Goal: Transaction & Acquisition: Purchase product/service

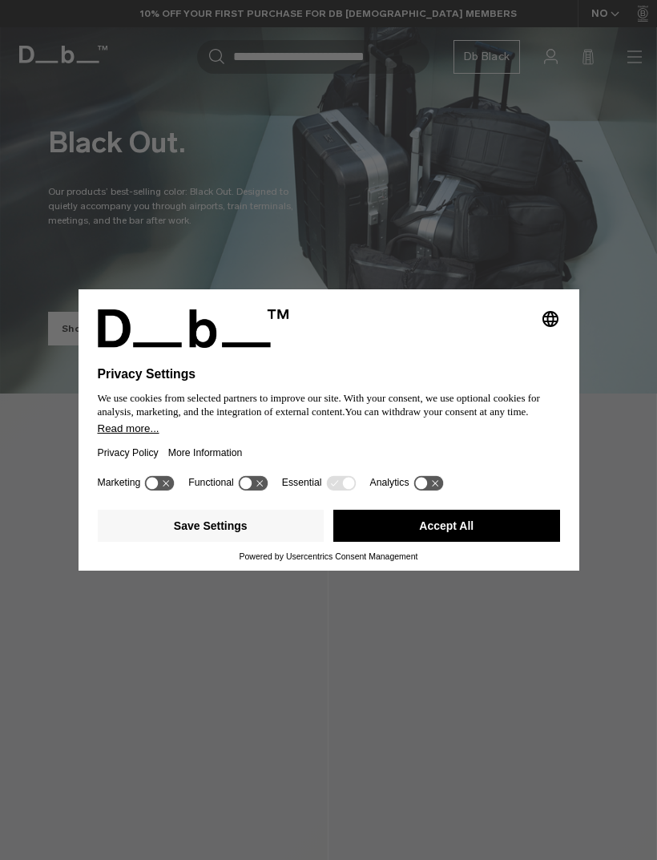
click at [495, 526] on button "Accept All" at bounding box center [446, 526] width 227 height 32
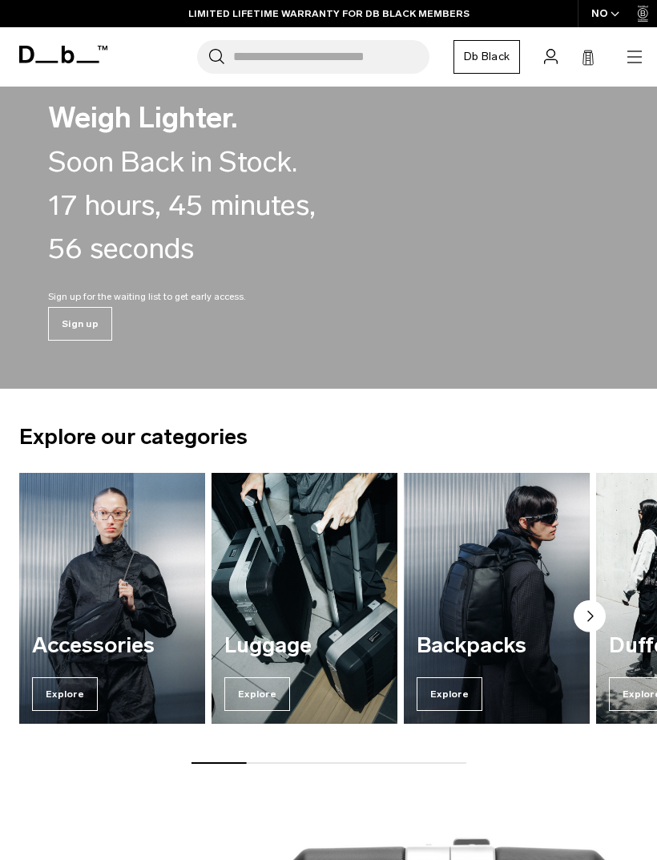
scroll to position [770, 0]
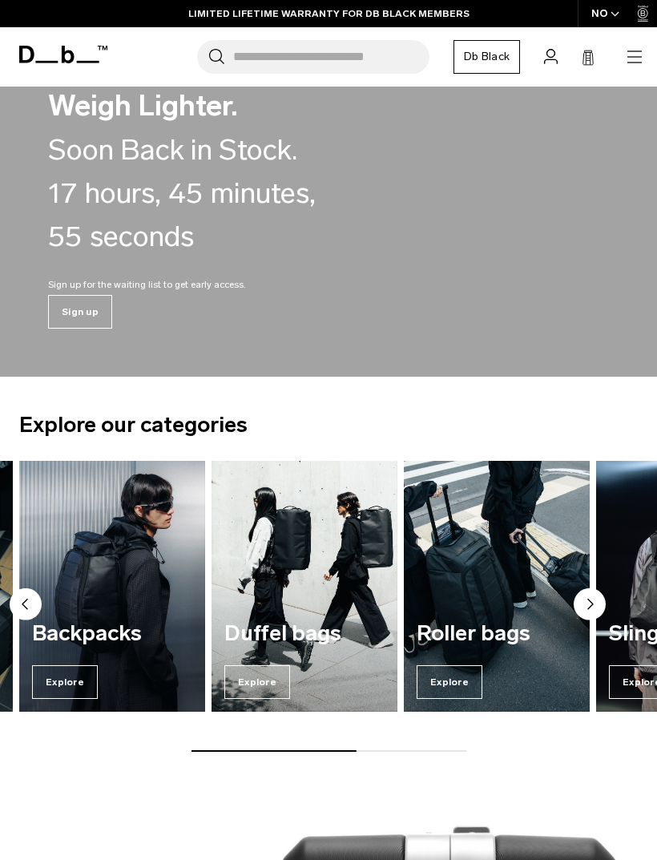
click at [135, 569] on img "3 / 7" at bounding box center [112, 586] width 186 height 251
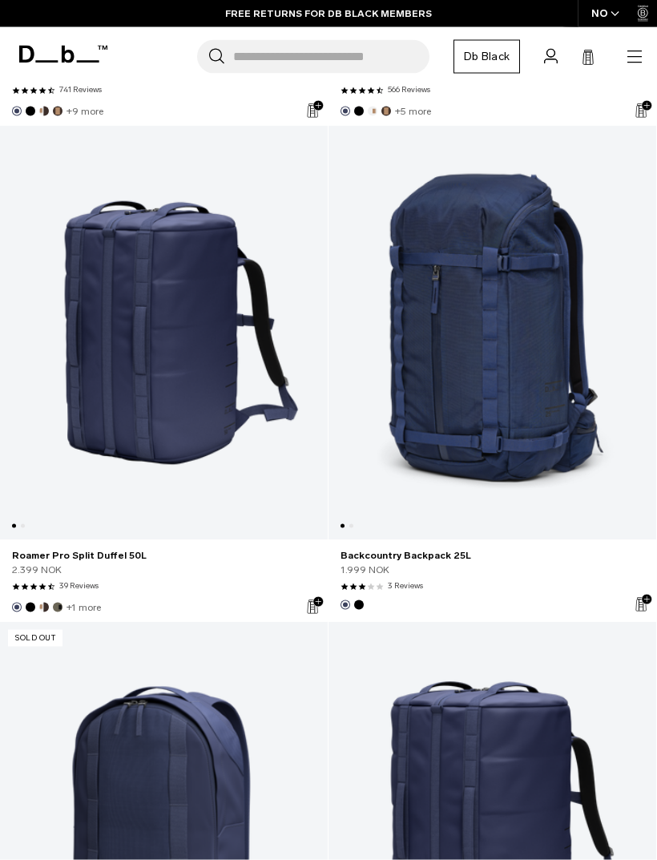
scroll to position [6169, 0]
click at [520, 394] on link "Backcountry Backpack 25L" at bounding box center [493, 332] width 328 height 414
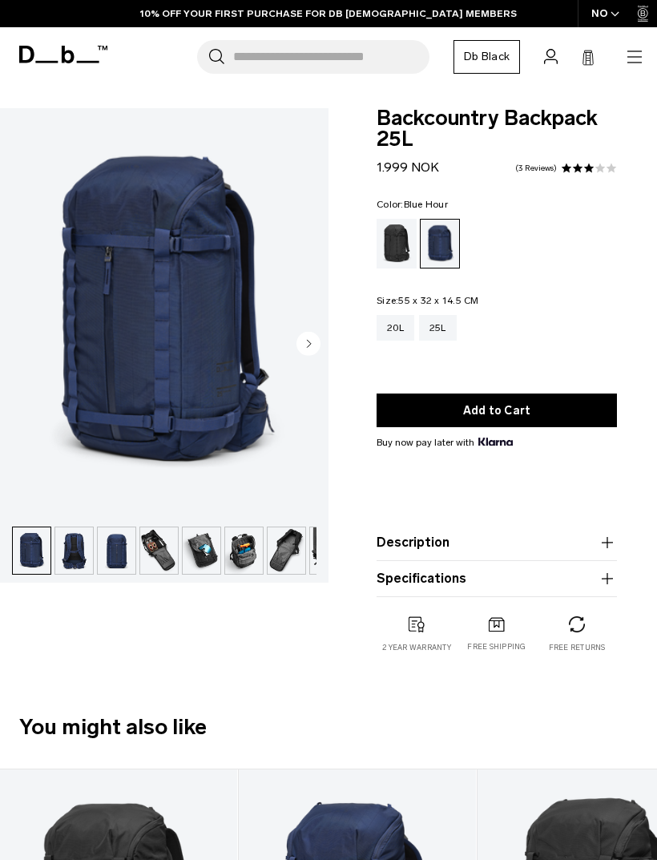
click at [154, 562] on img "button" at bounding box center [159, 550] width 38 height 46
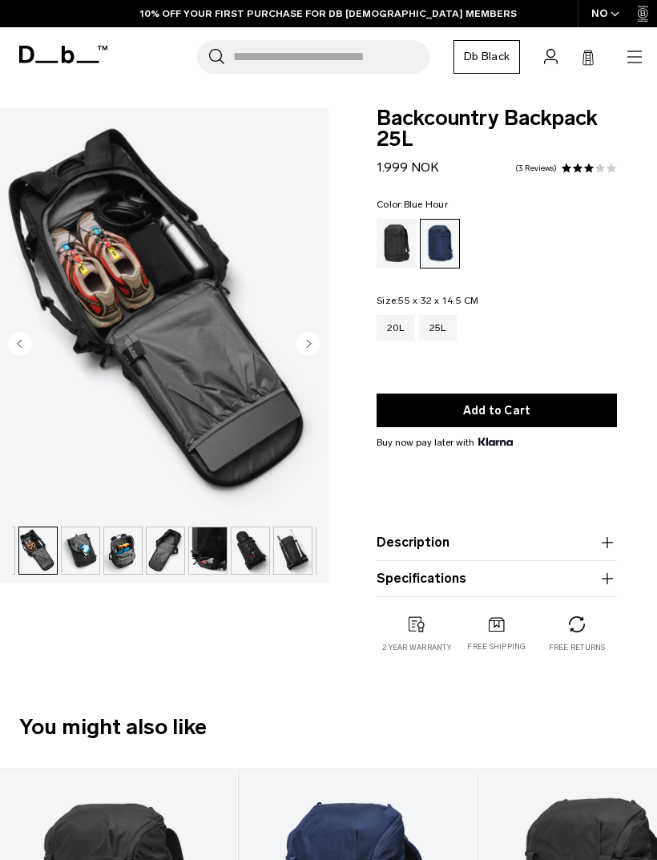
scroll to position [0, 127]
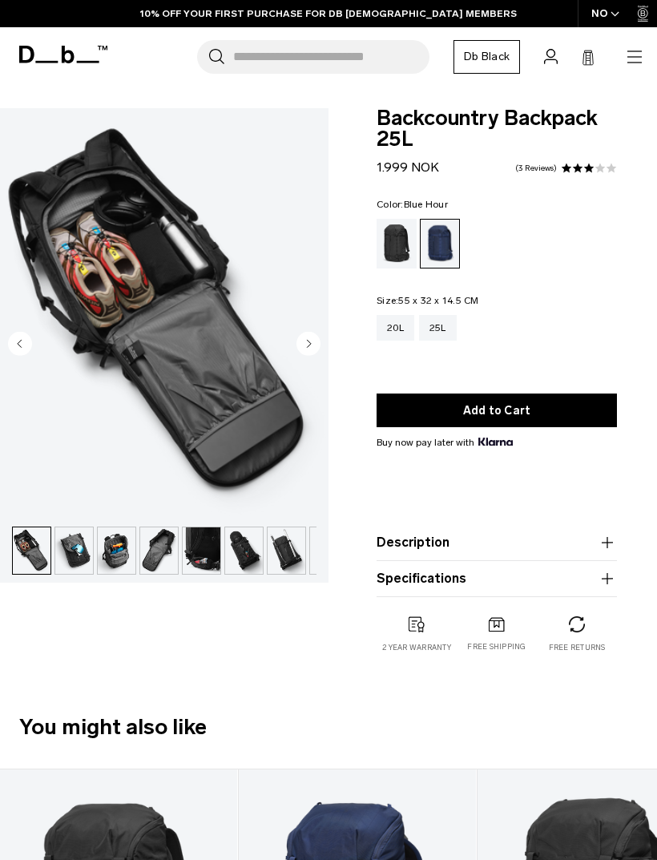
click at [130, 550] on img "button" at bounding box center [117, 550] width 38 height 46
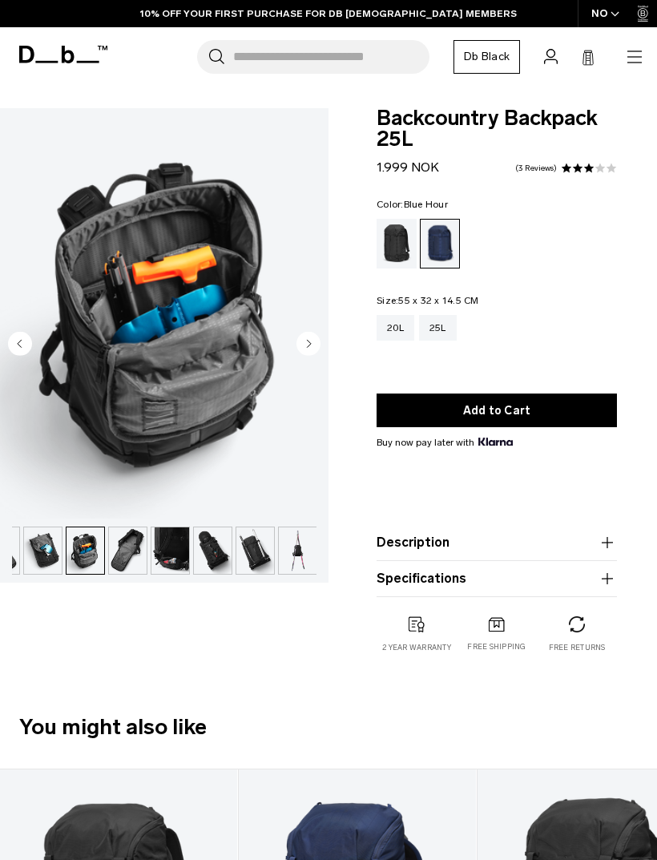
scroll to position [0, 159]
click at [143, 555] on img "button" at bounding box center [127, 550] width 38 height 46
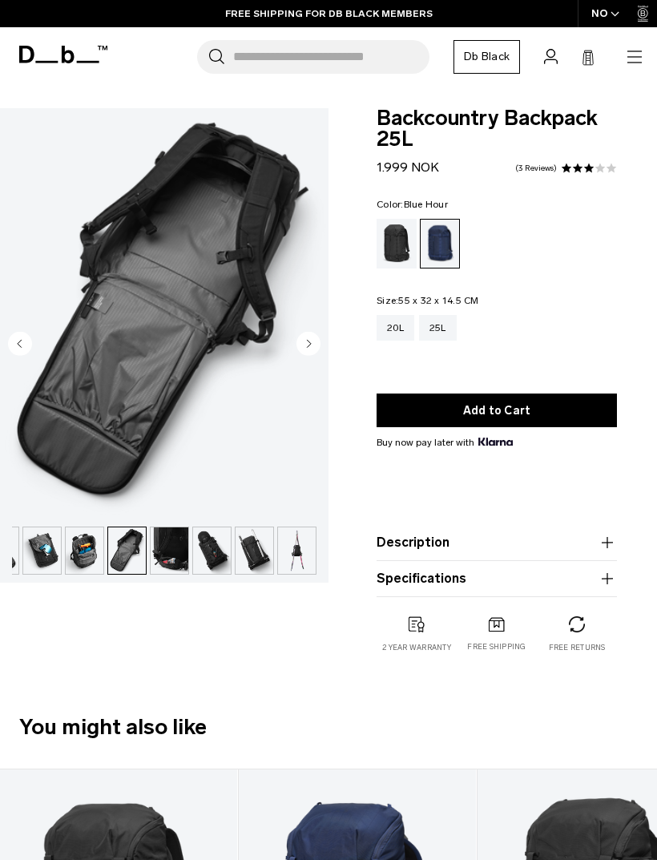
click at [171, 566] on img "button" at bounding box center [170, 550] width 38 height 46
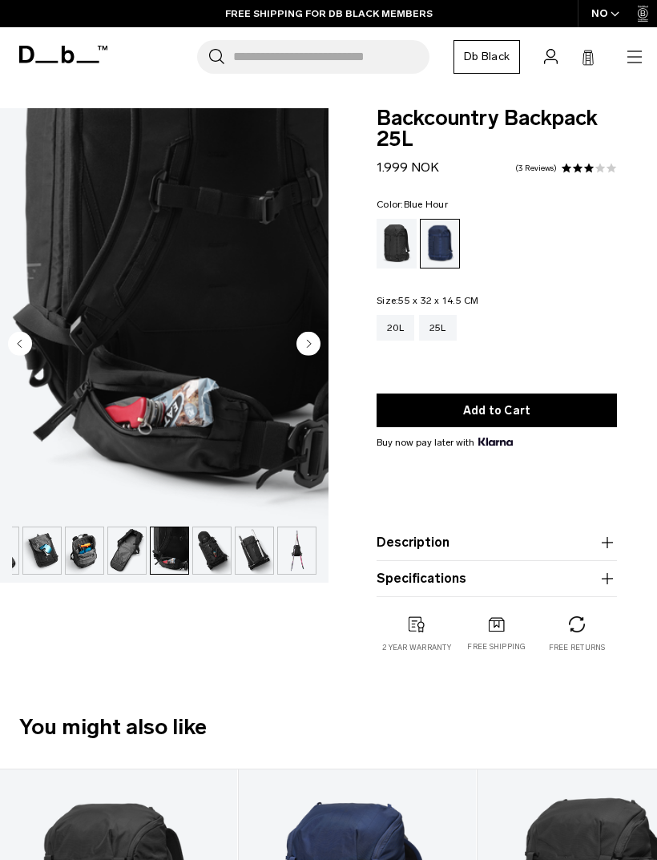
click at [187, 556] on img "button" at bounding box center [170, 550] width 38 height 46
click at [207, 558] on img "button" at bounding box center [212, 550] width 38 height 46
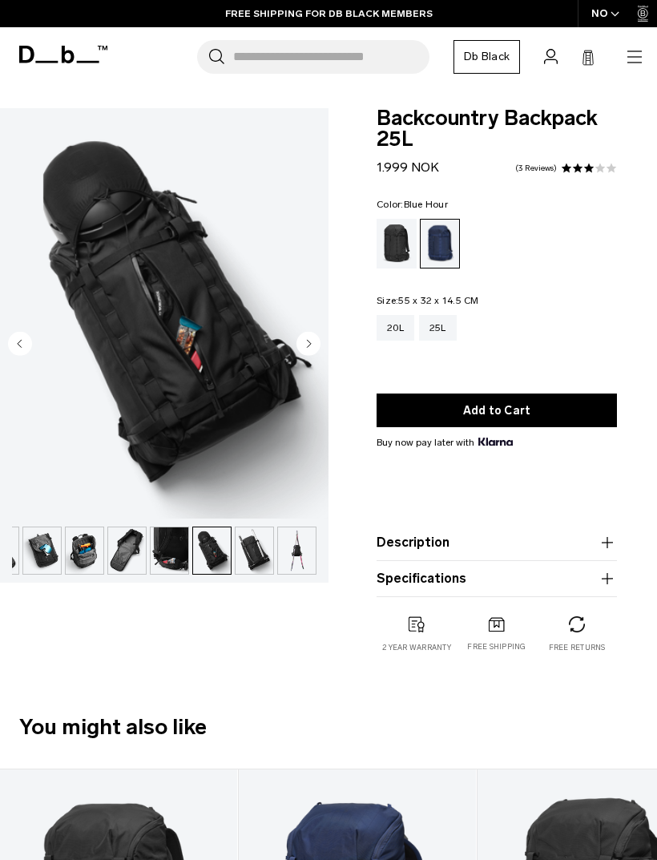
click at [271, 543] on img "button" at bounding box center [255, 550] width 38 height 46
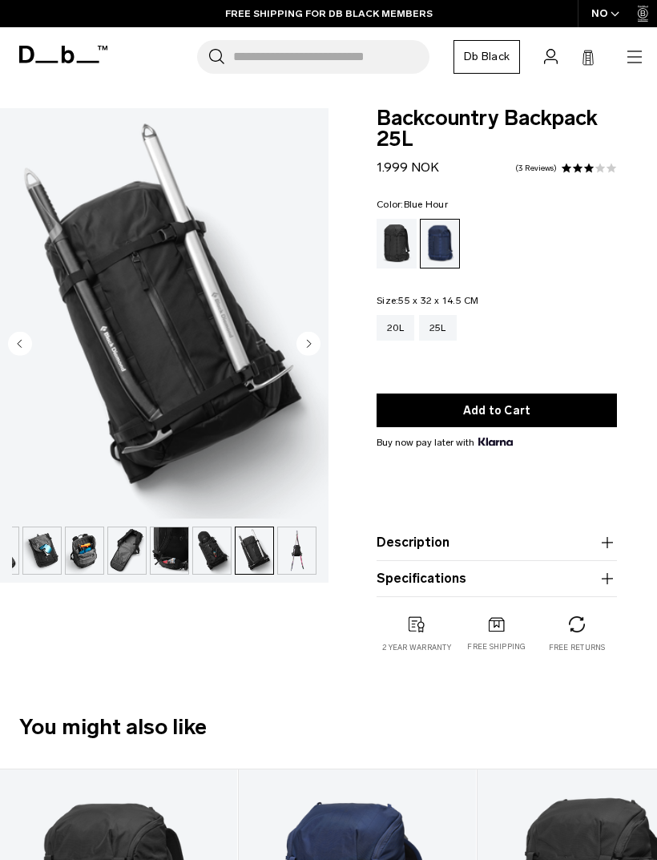
click at [212, 559] on img "button" at bounding box center [212, 550] width 38 height 46
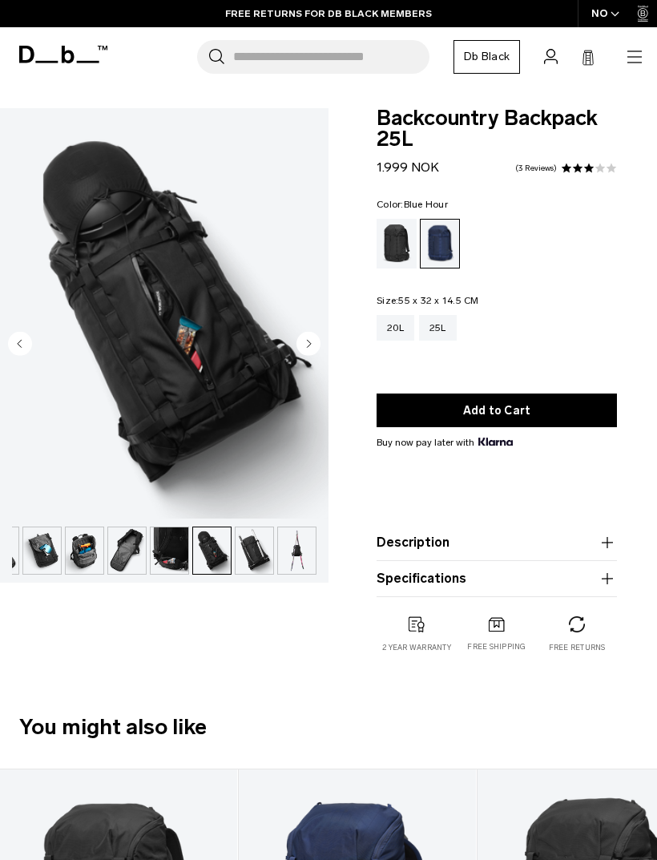
click at [260, 546] on img "button" at bounding box center [255, 550] width 38 height 46
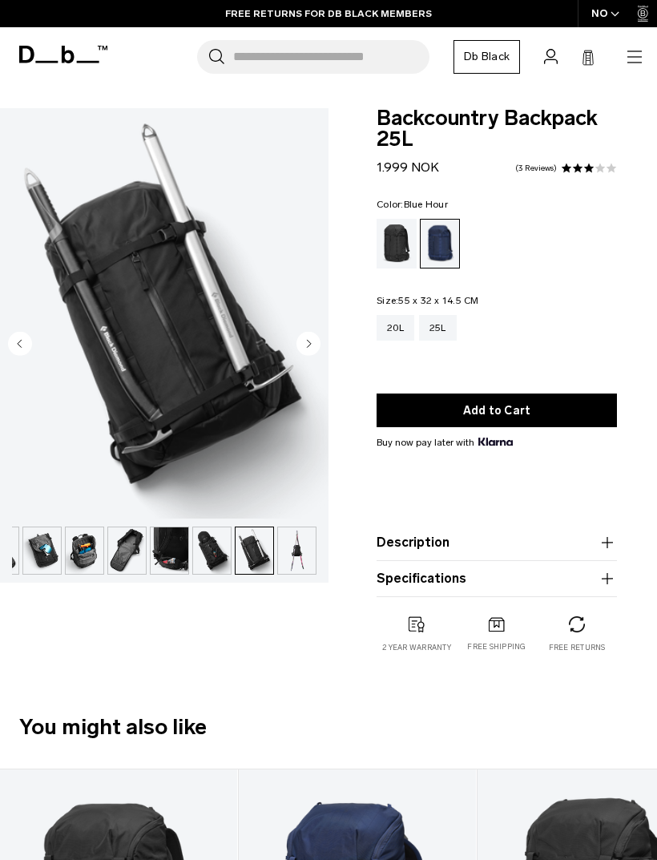
click at [301, 539] on img "button" at bounding box center [297, 550] width 38 height 46
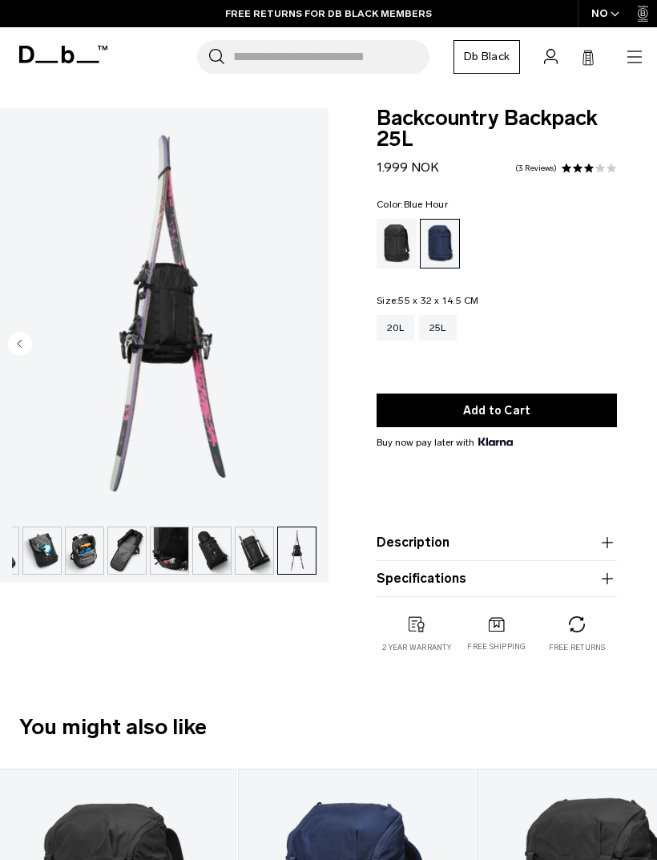
click at [181, 546] on img "button" at bounding box center [170, 550] width 38 height 46
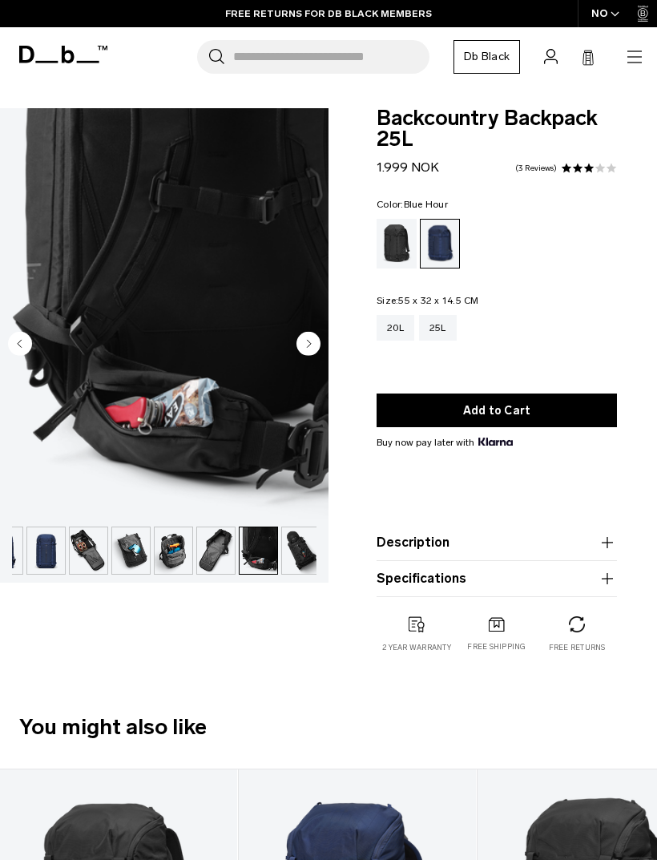
click at [220, 550] on img "button" at bounding box center [216, 550] width 38 height 46
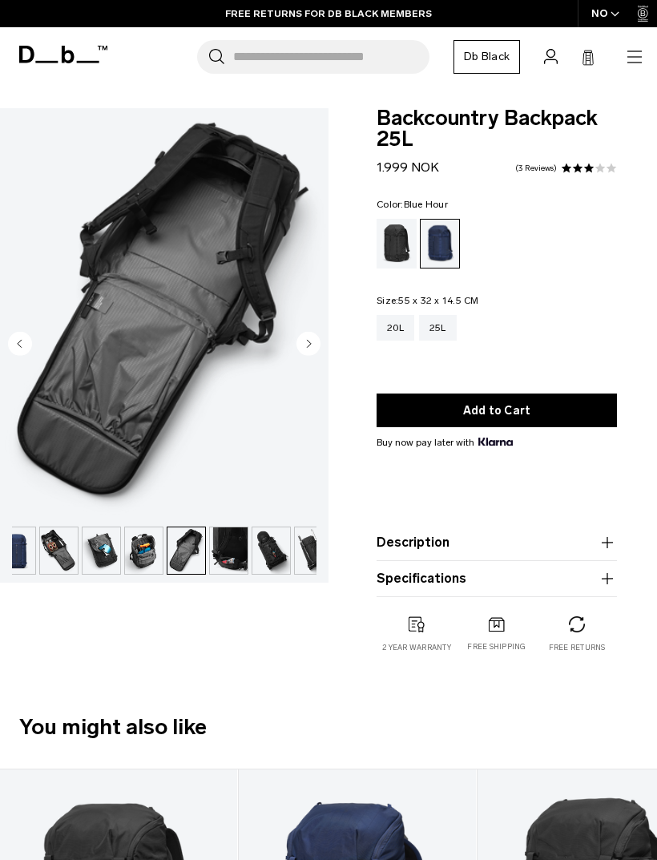
click at [144, 554] on img "button" at bounding box center [144, 550] width 38 height 46
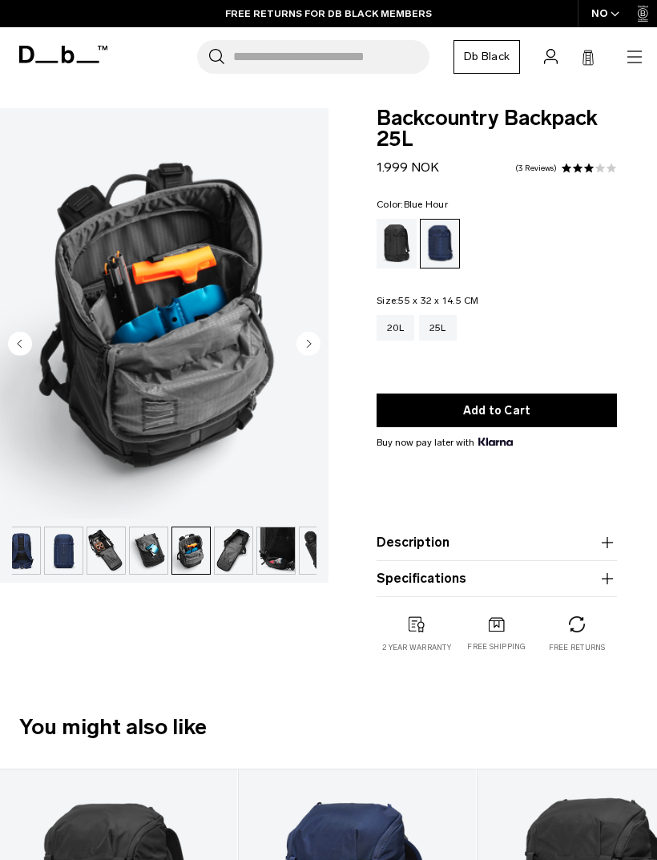
scroll to position [0, 43]
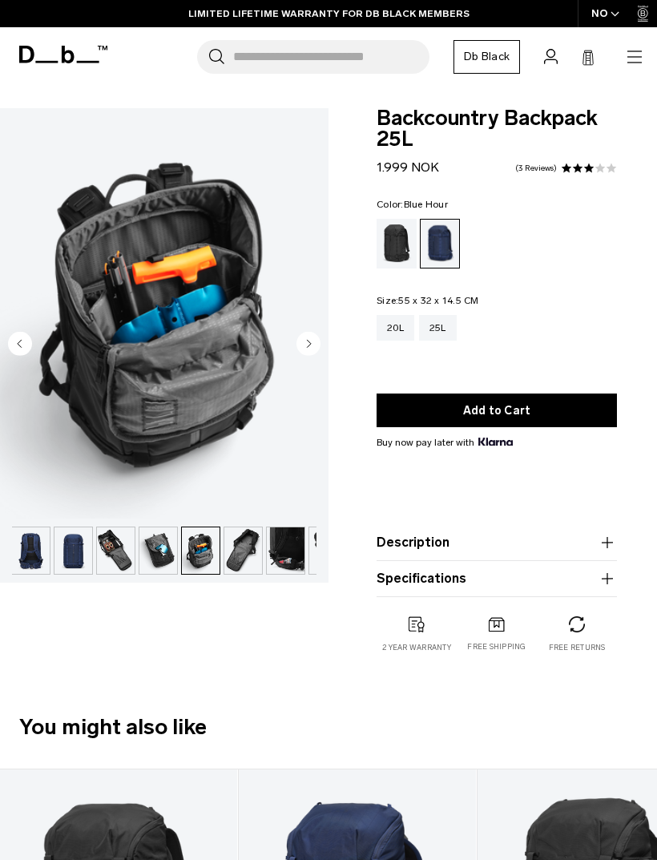
click at [118, 555] on img "button" at bounding box center [116, 550] width 38 height 46
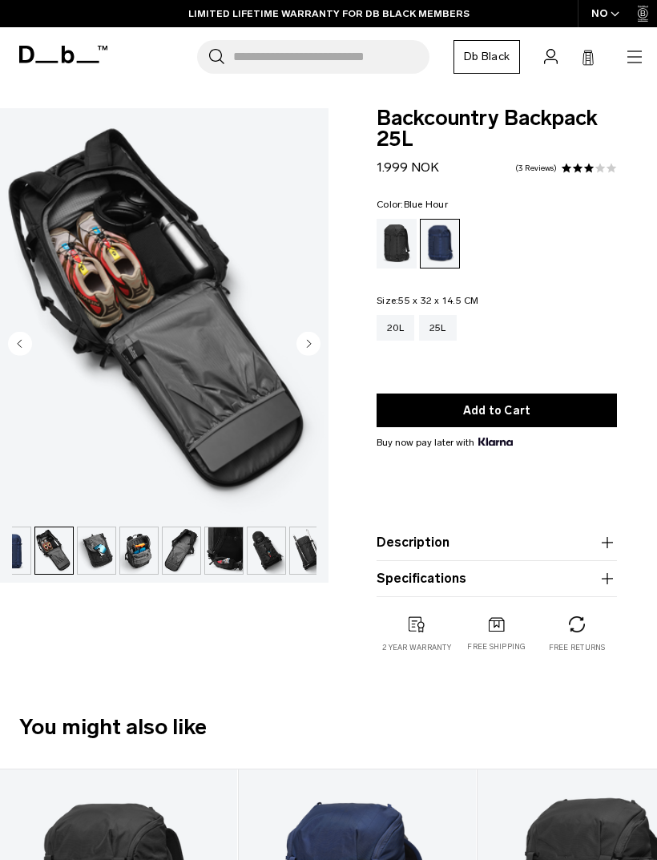
scroll to position [0, 127]
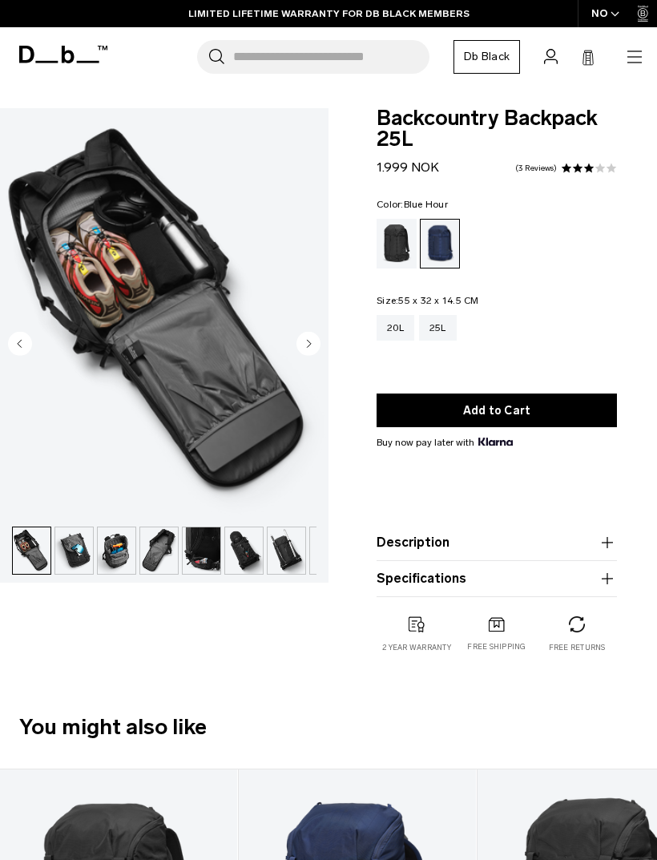
click at [119, 546] on img "button" at bounding box center [117, 550] width 38 height 46
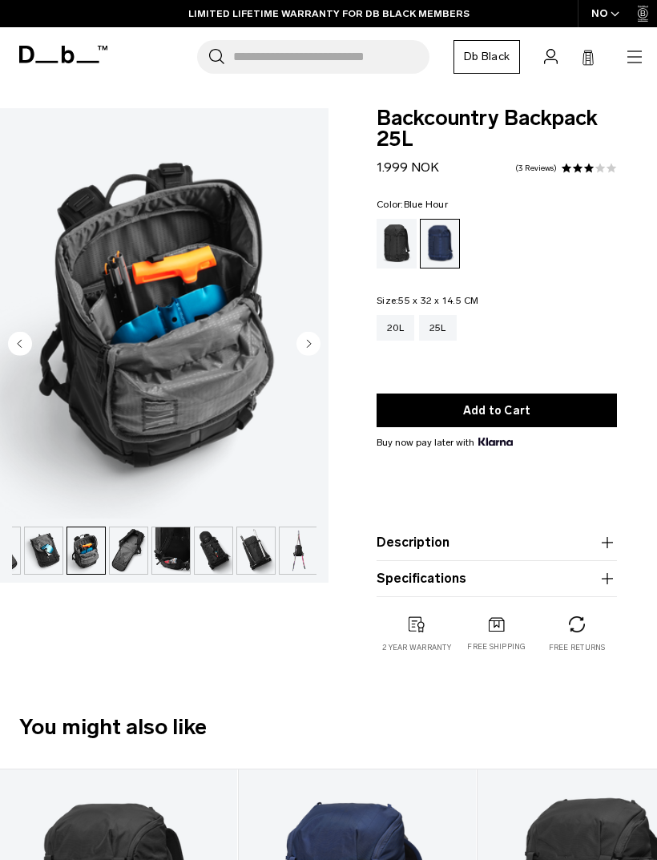
scroll to position [0, 159]
click at [36, 551] on img "button" at bounding box center [42, 550] width 38 height 46
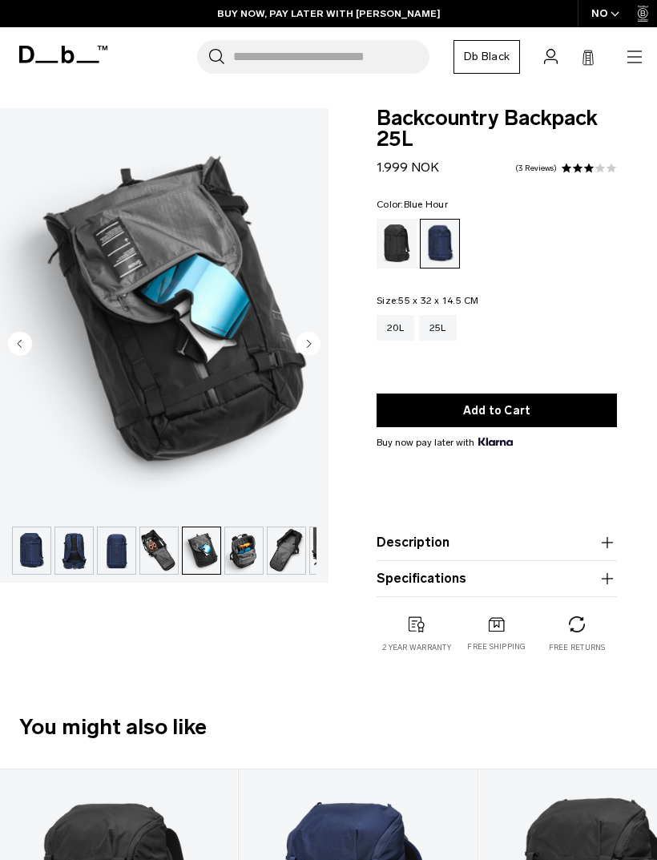
scroll to position [0, 0]
click at [133, 544] on img "button" at bounding box center [117, 550] width 38 height 46
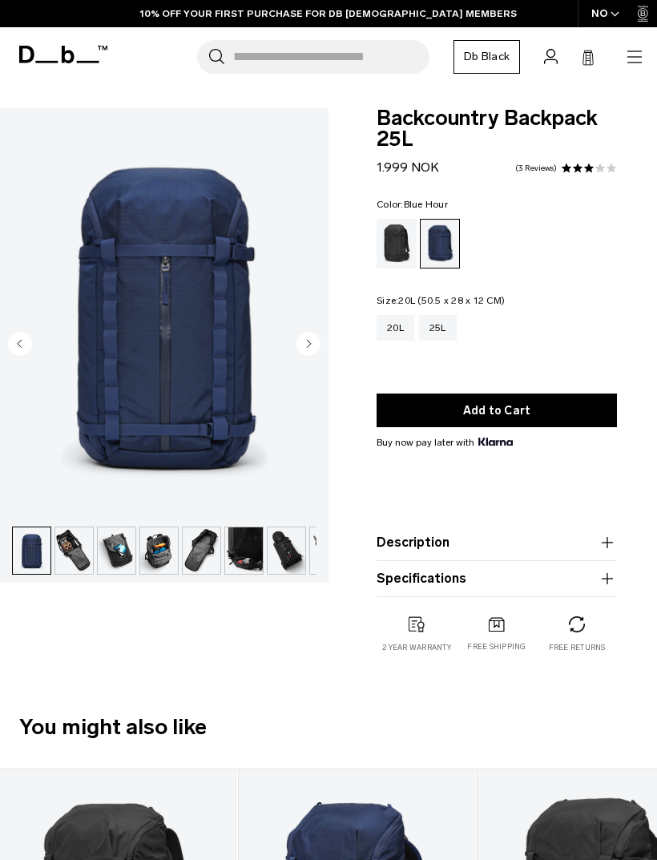
click at [394, 326] on div "20L" at bounding box center [396, 328] width 38 height 26
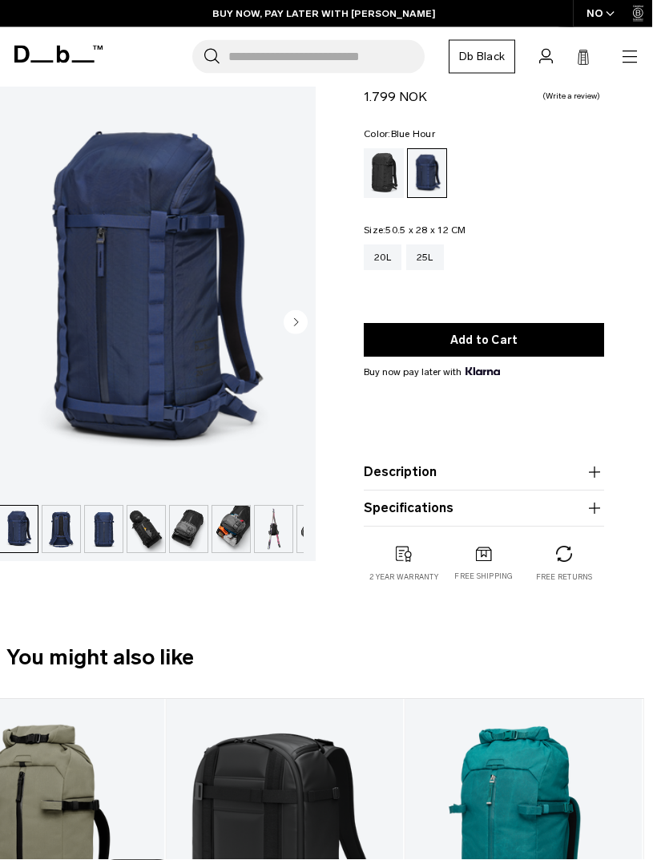
scroll to position [0, 8]
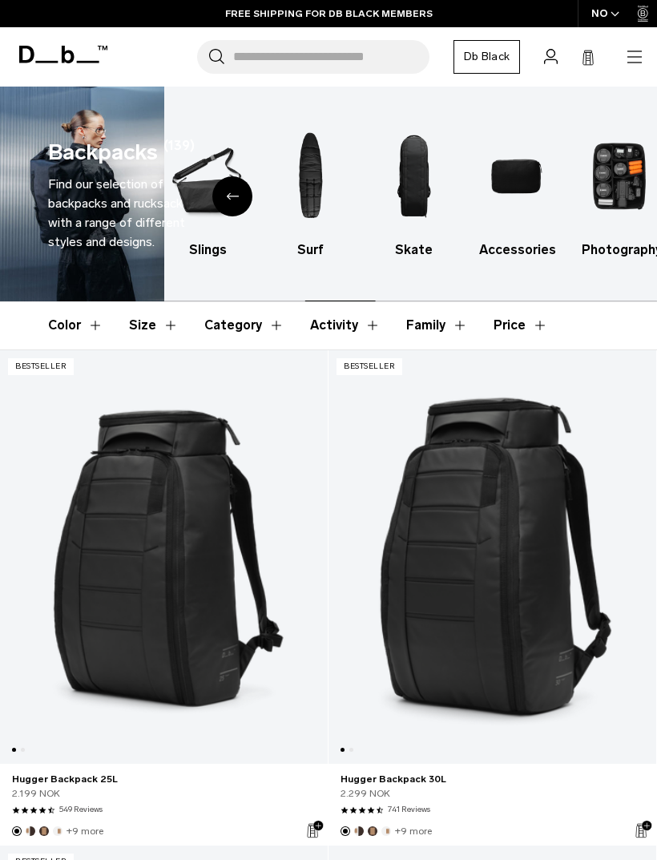
click at [245, 191] on div "Previous slide" at bounding box center [232, 196] width 40 height 40
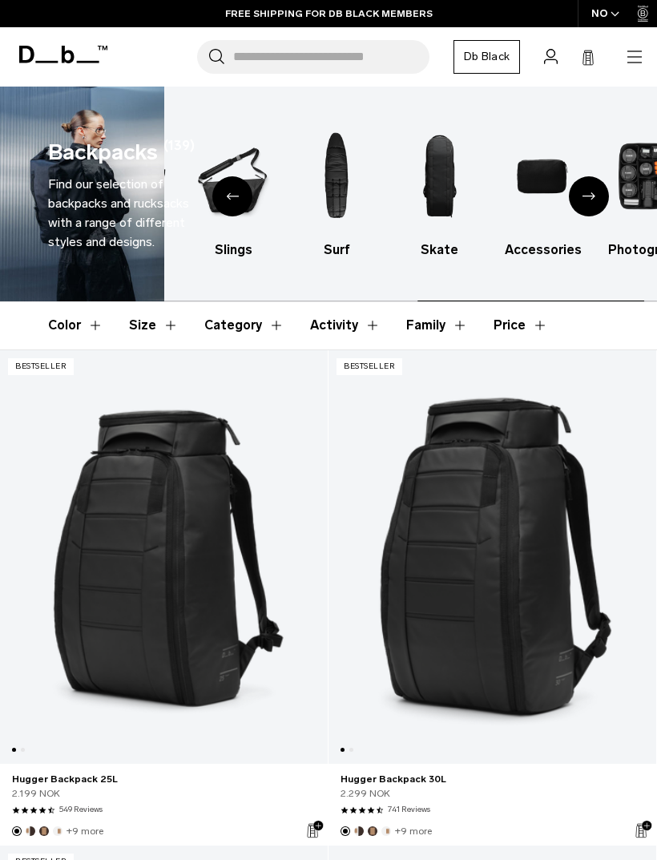
click at [228, 186] on div "Previous slide" at bounding box center [232, 196] width 40 height 40
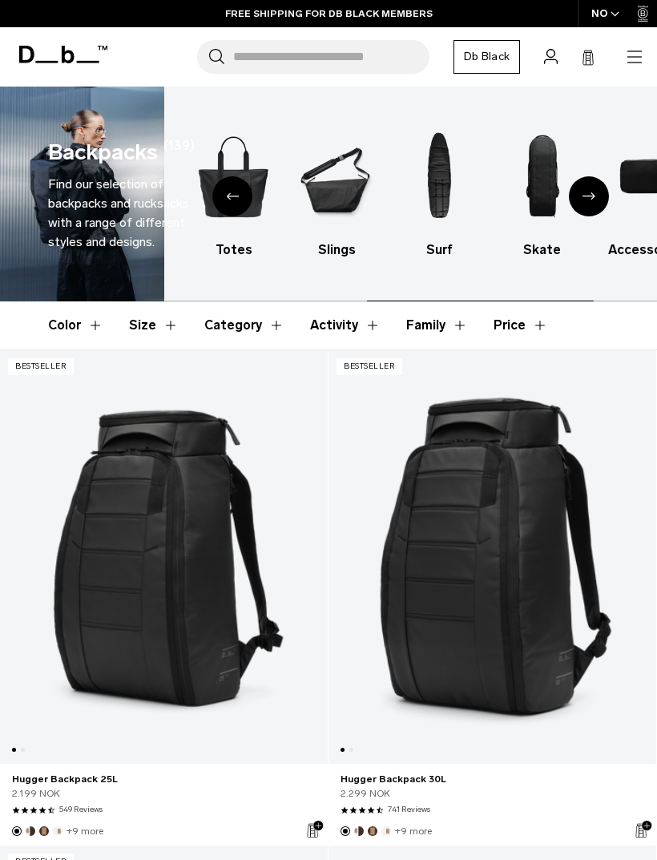
click at [252, 178] on img "5 / 10" at bounding box center [233, 176] width 75 height 112
click at [234, 183] on div "Previous slide" at bounding box center [232, 196] width 40 height 40
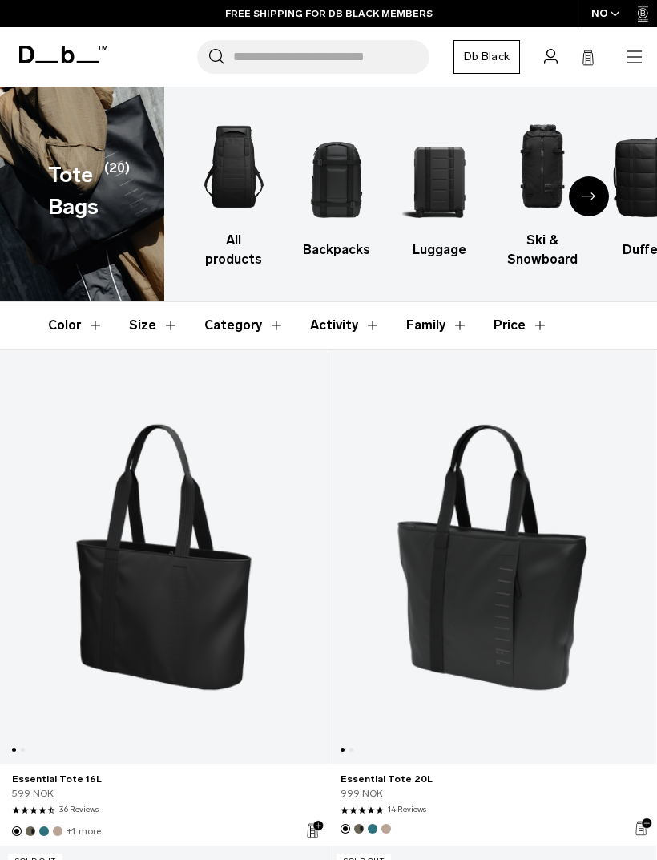
click at [593, 208] on div "Next slide" at bounding box center [589, 196] width 40 height 40
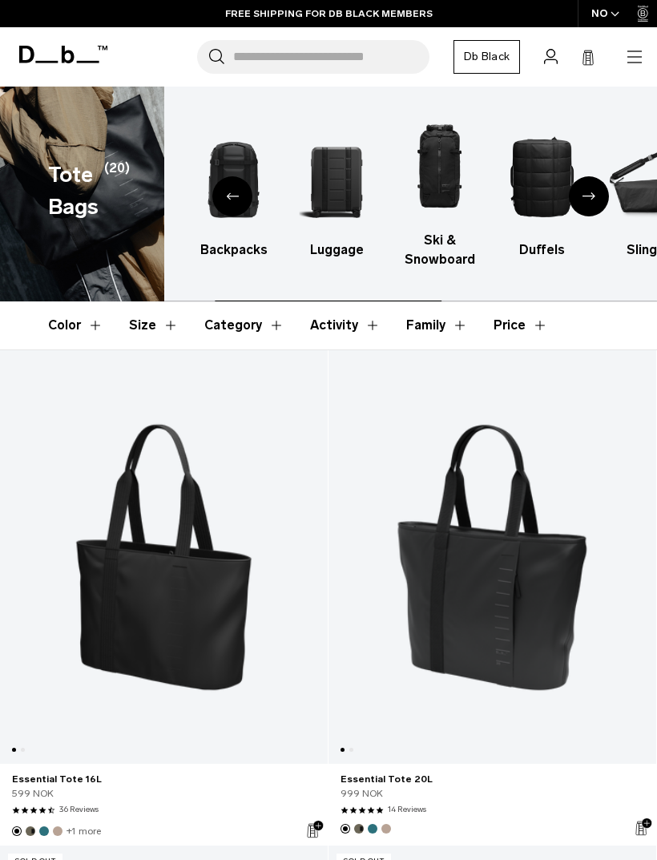
click at [595, 204] on div "Next slide" at bounding box center [589, 196] width 40 height 40
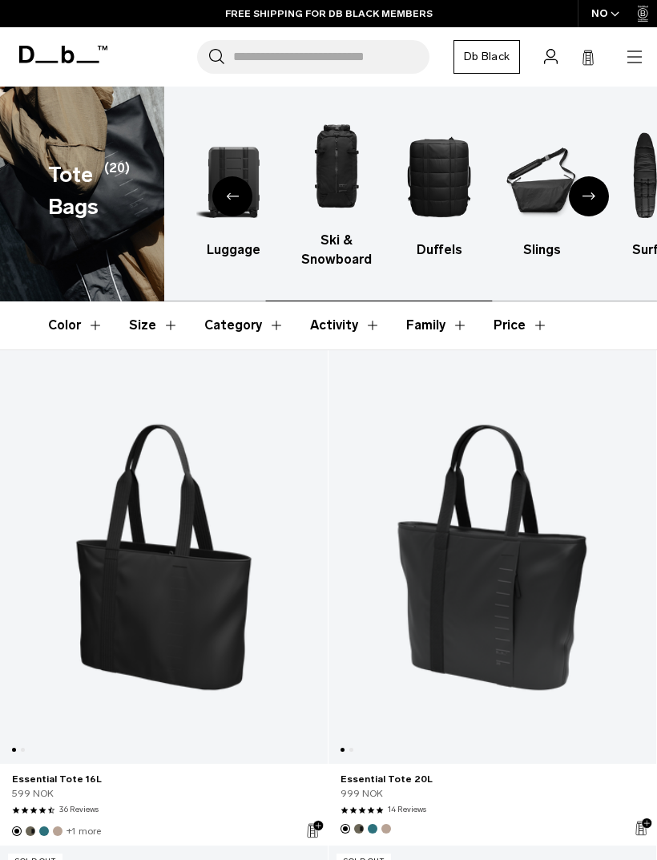
click at [602, 180] on div "Next slide" at bounding box center [589, 196] width 40 height 40
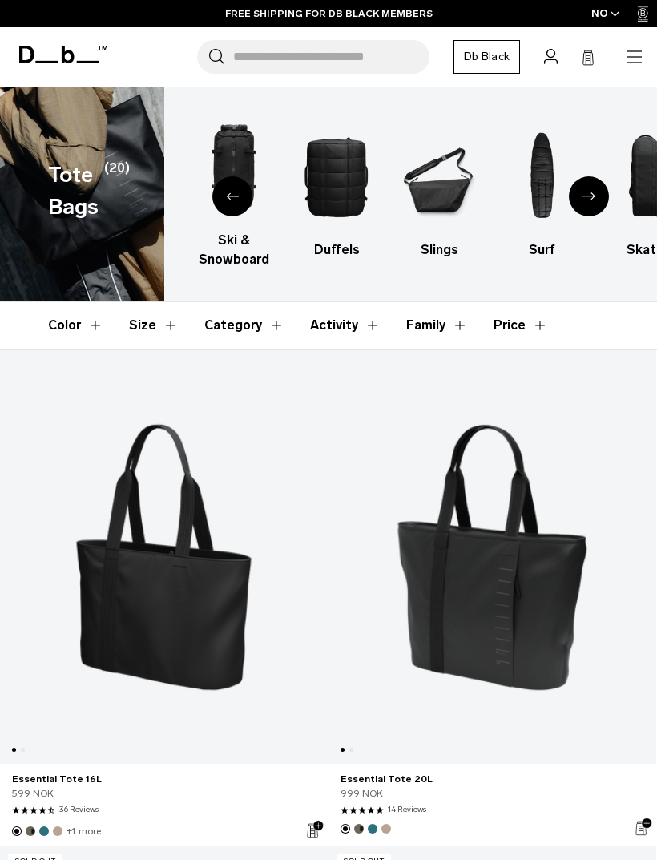
click at [598, 190] on div "Next slide" at bounding box center [589, 196] width 40 height 40
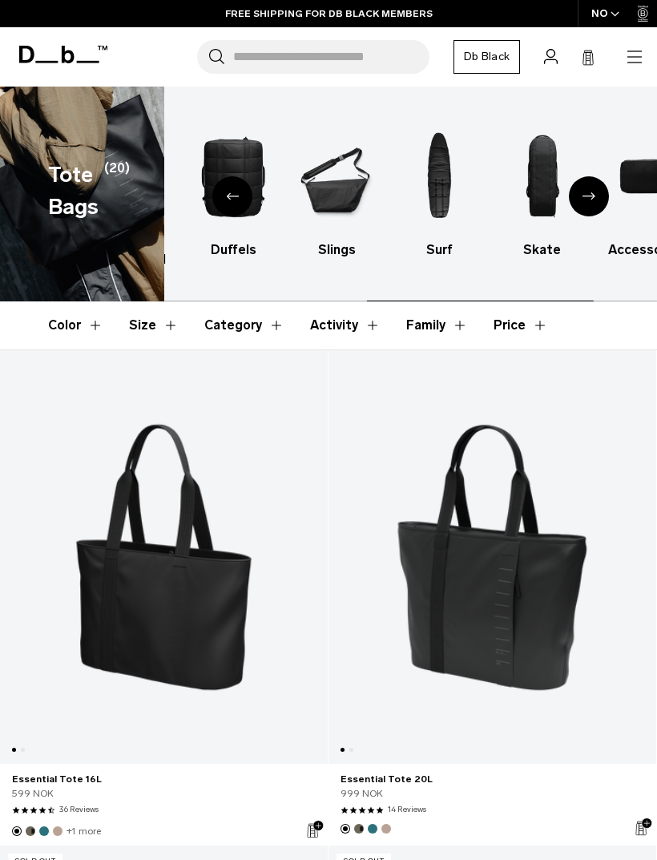
click at [603, 187] on div "Next slide" at bounding box center [589, 196] width 40 height 40
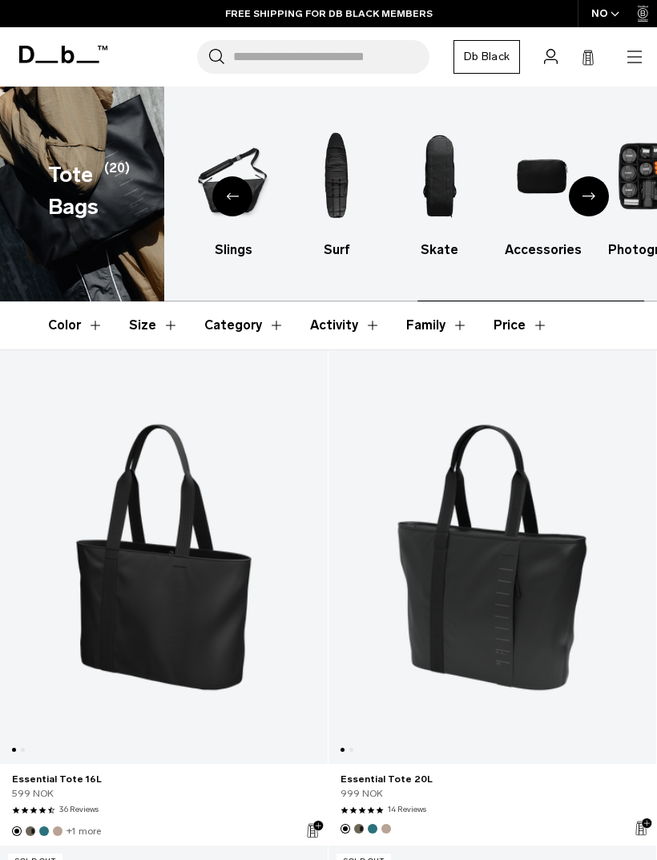
click at [596, 199] on div "Next slide" at bounding box center [589, 196] width 40 height 40
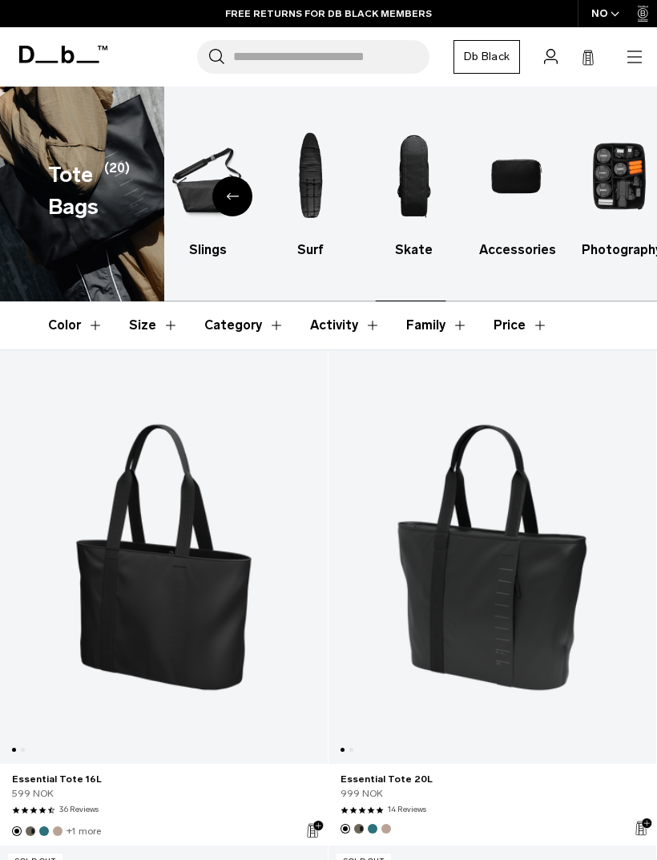
click at [608, 183] on img "10 / 10" at bounding box center [619, 176] width 75 height 112
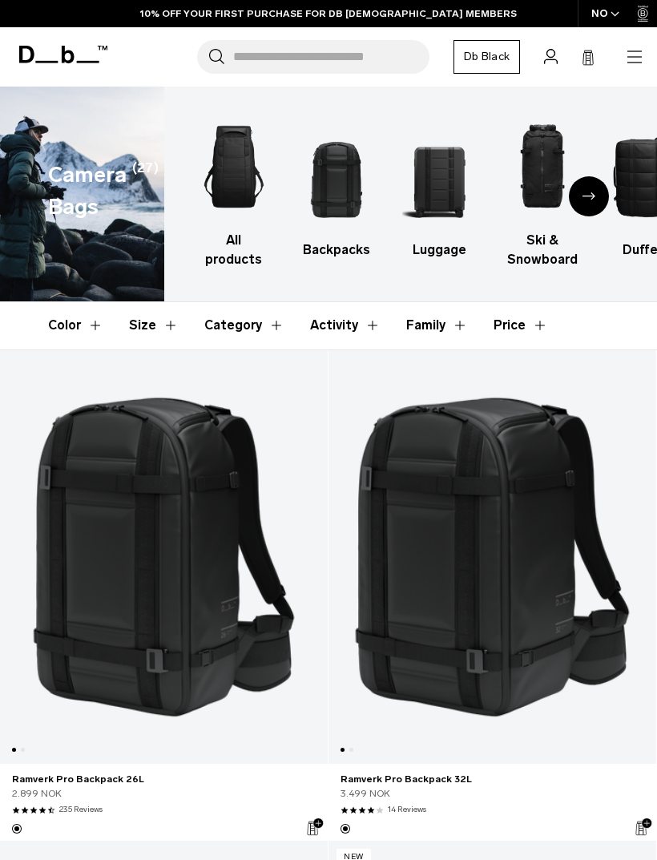
click at [580, 196] on div "Next slide" at bounding box center [589, 196] width 40 height 40
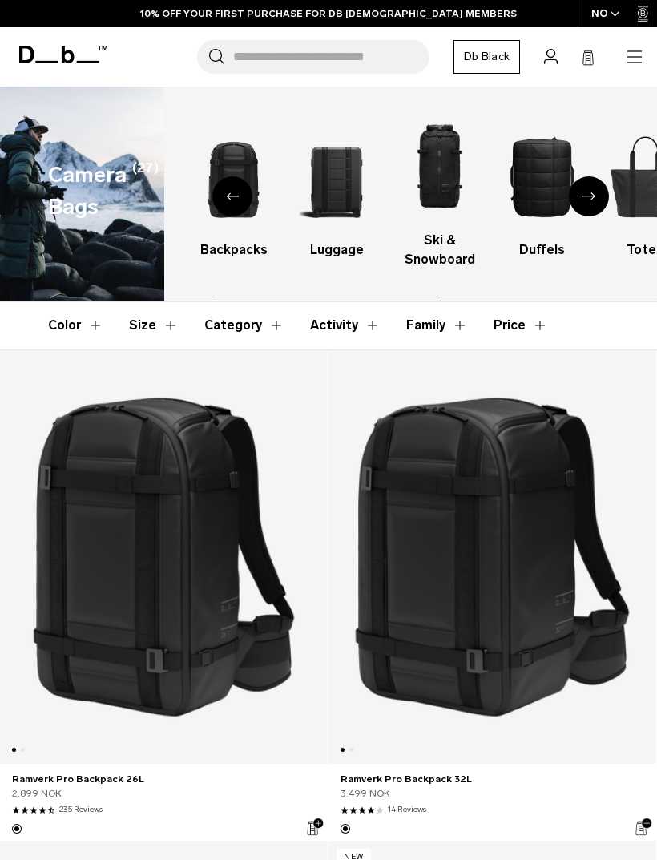
click at [591, 183] on div "Next slide" at bounding box center [589, 196] width 40 height 40
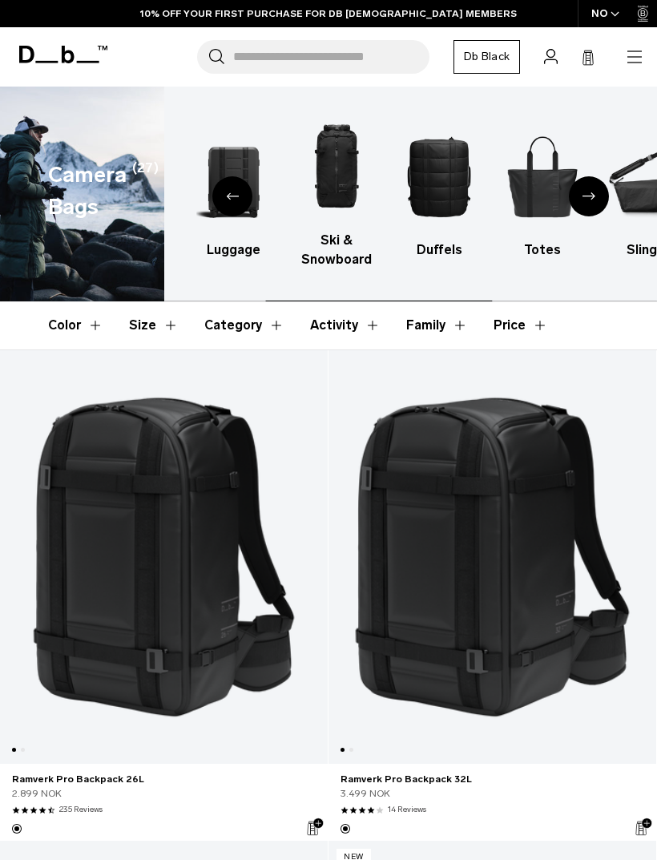
click at [599, 185] on div "Next slide" at bounding box center [589, 196] width 40 height 40
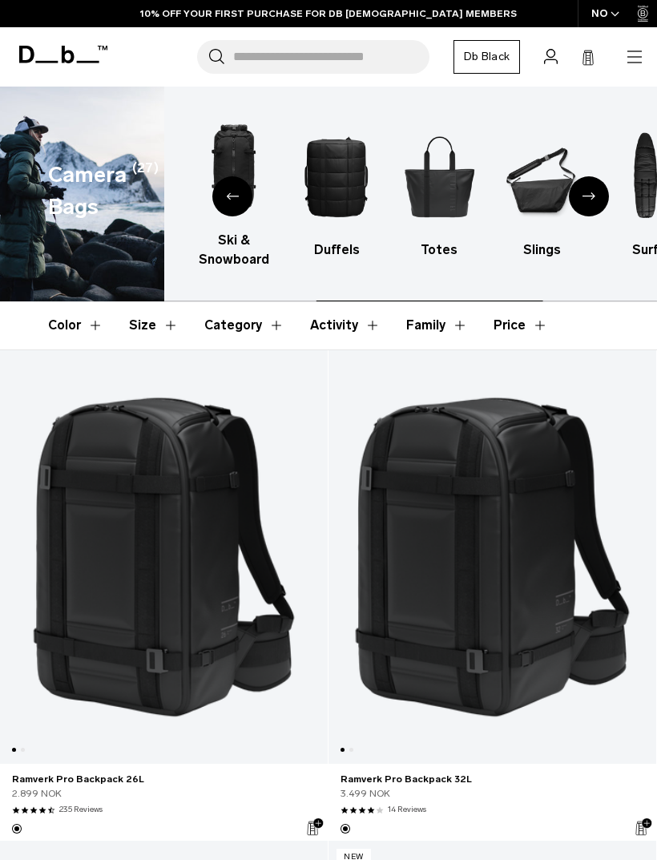
click at [595, 192] on div "Next slide" at bounding box center [589, 196] width 40 height 40
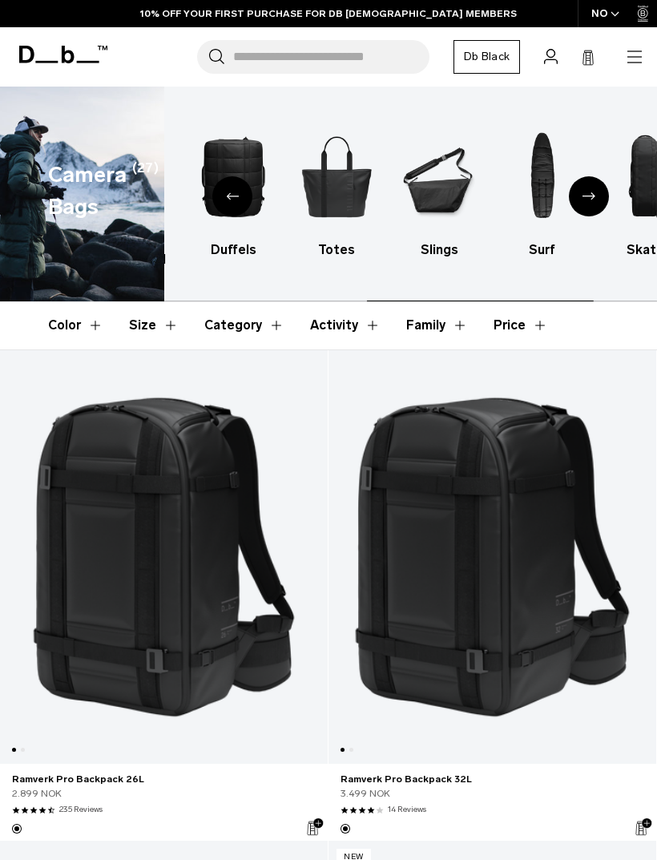
click at [596, 182] on div "Next slide" at bounding box center [589, 196] width 40 height 40
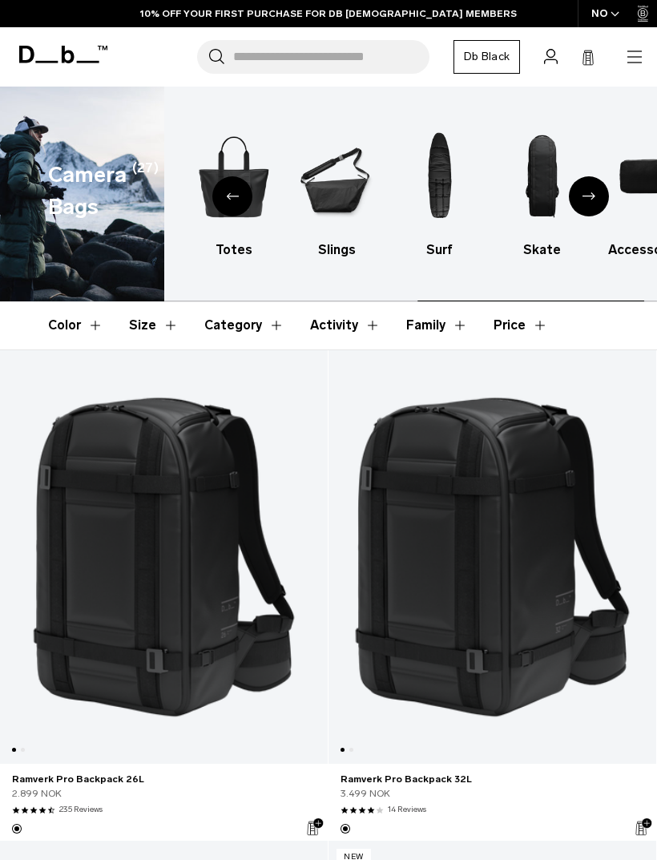
click at [595, 182] on div "Next slide" at bounding box center [589, 196] width 40 height 40
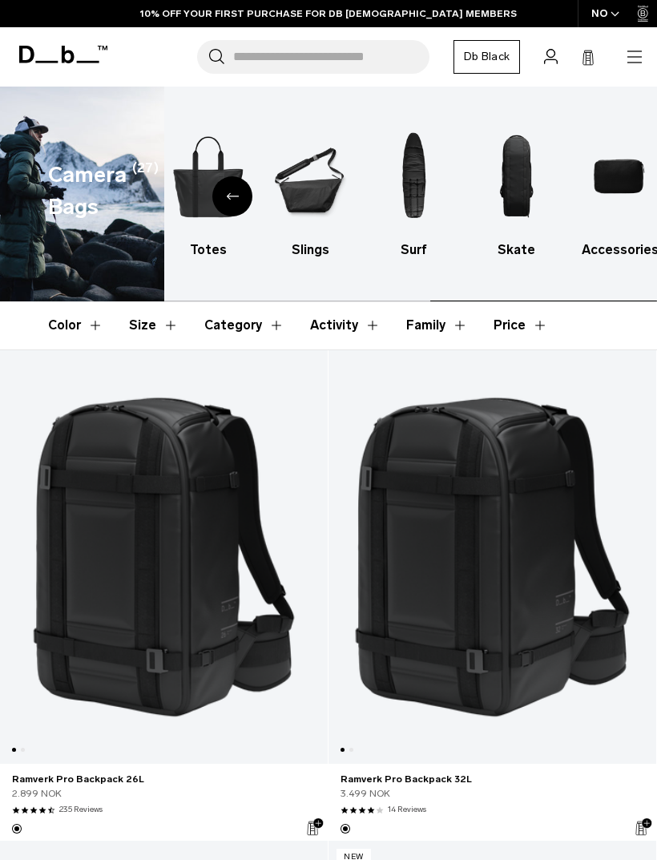
click at [593, 194] on img "10 / 10" at bounding box center [619, 176] width 75 height 112
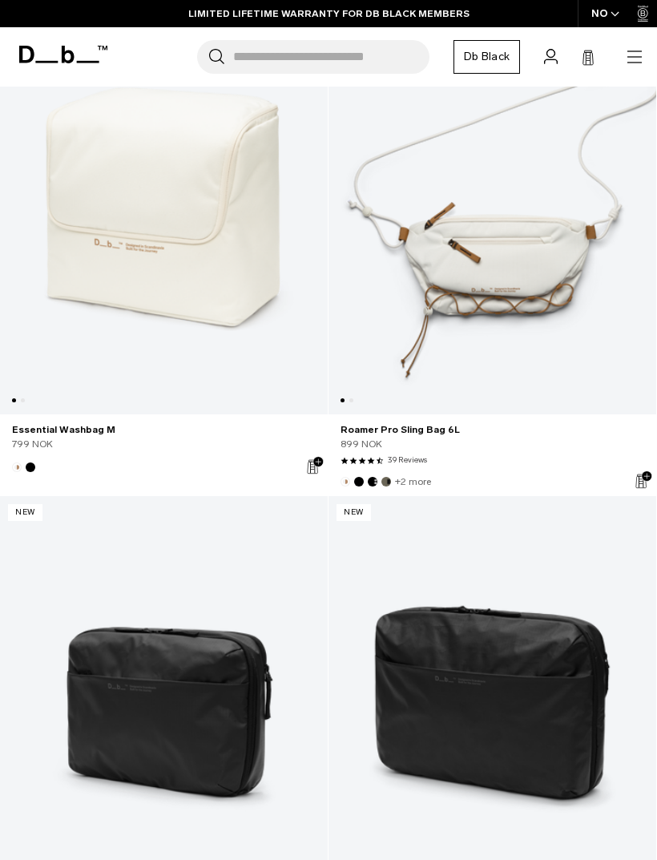
scroll to position [1805, 0]
